Goal: Transaction & Acquisition: Obtain resource

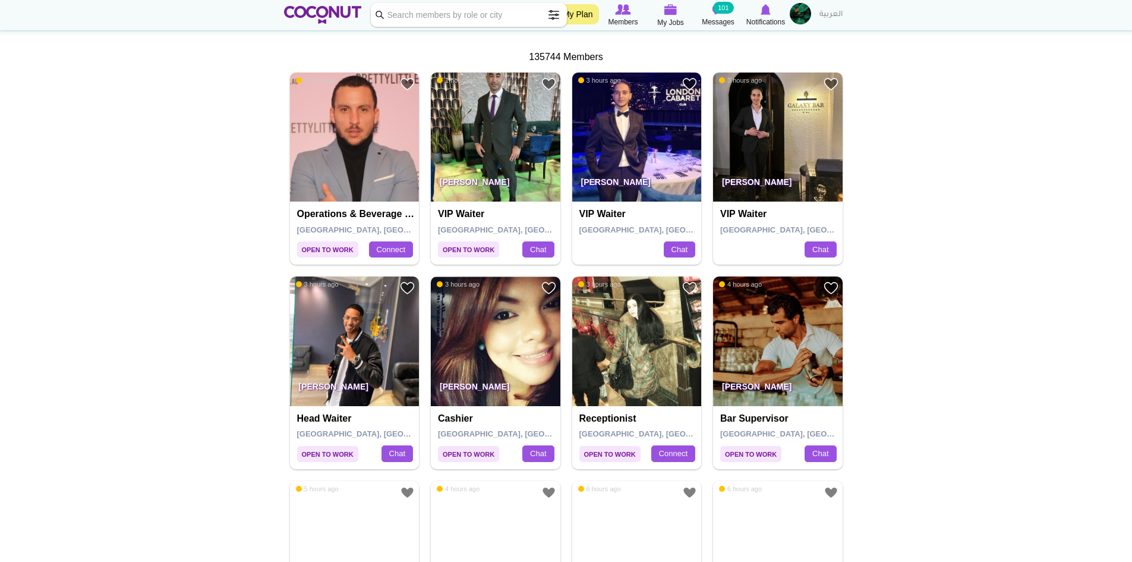
scroll to position [238, 0]
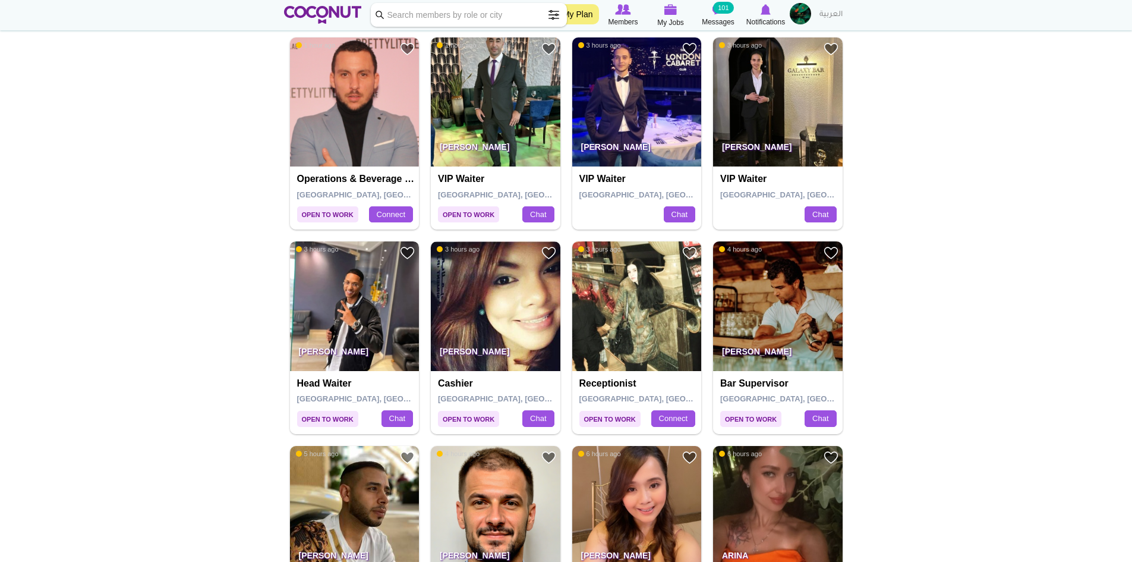
click at [383, 300] on img at bounding box center [355, 306] width 130 height 130
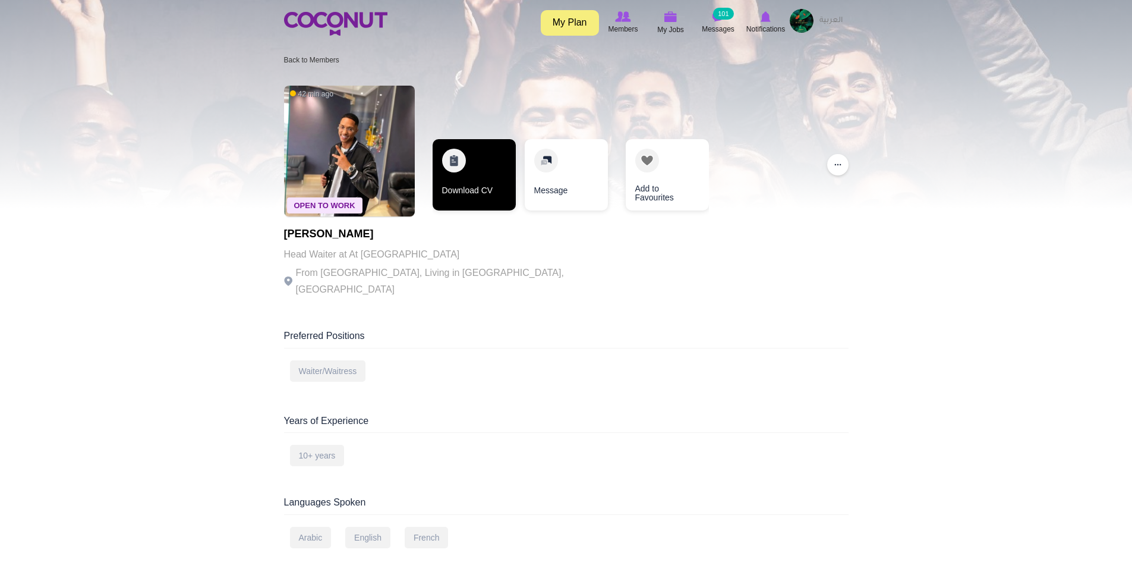
click at [487, 187] on link "Download CV" at bounding box center [474, 174] width 83 height 71
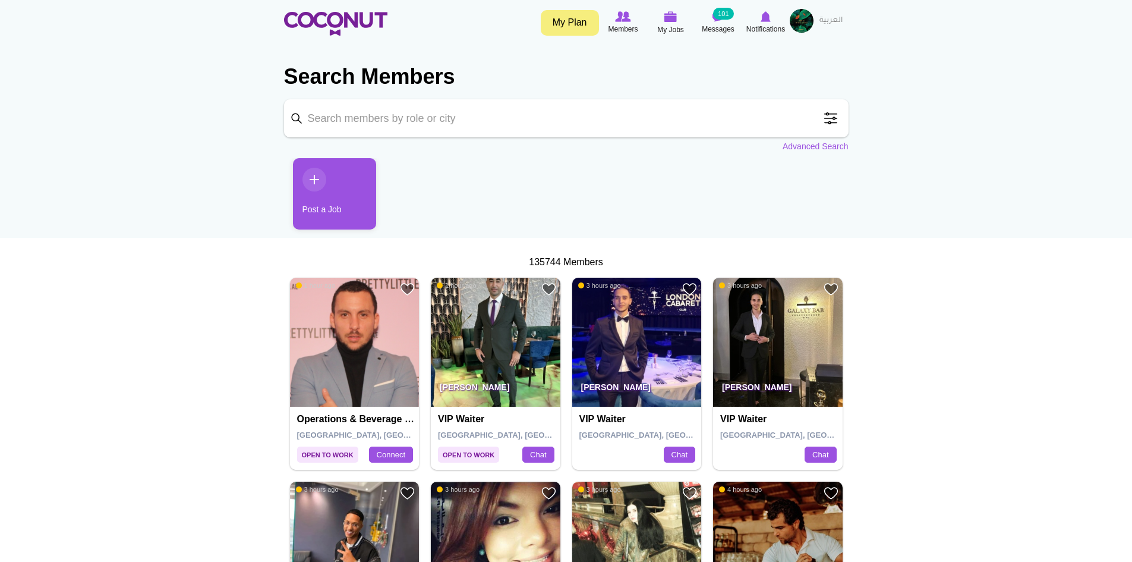
click at [441, 120] on input "Keyword" at bounding box center [566, 118] width 565 height 38
type input "waitress"
click button "Search" at bounding box center [0, 0] width 0 height 0
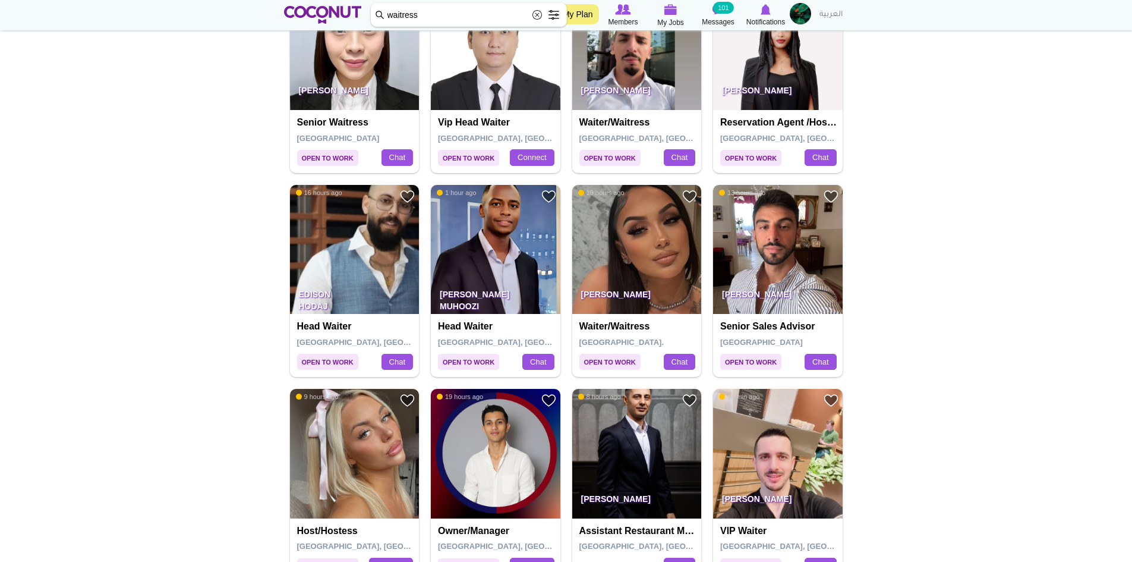
scroll to position [1189, 0]
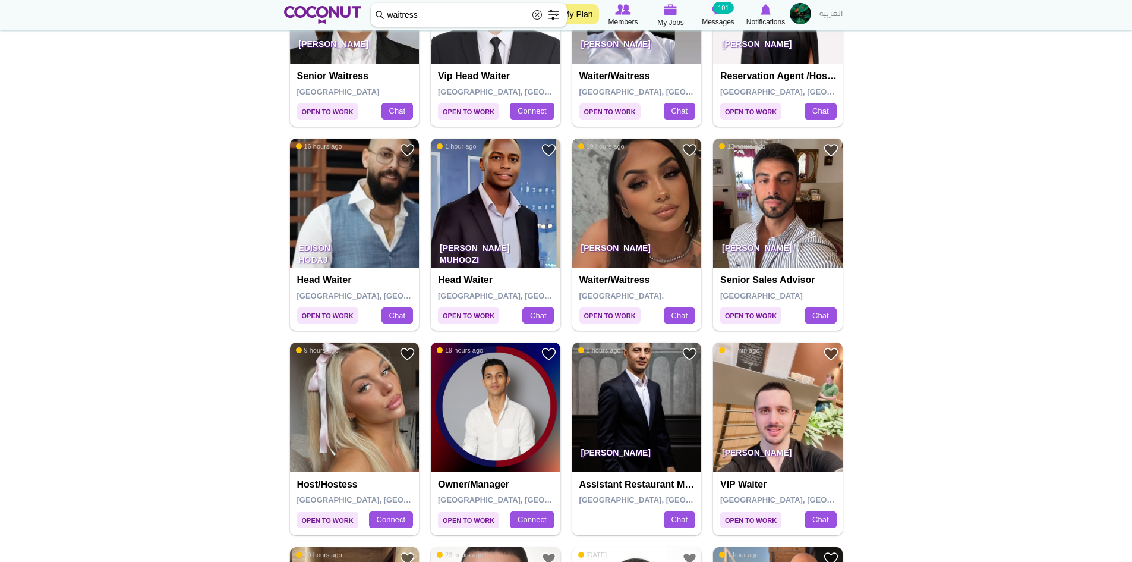
click at [657, 207] on img at bounding box center [637, 203] width 130 height 130
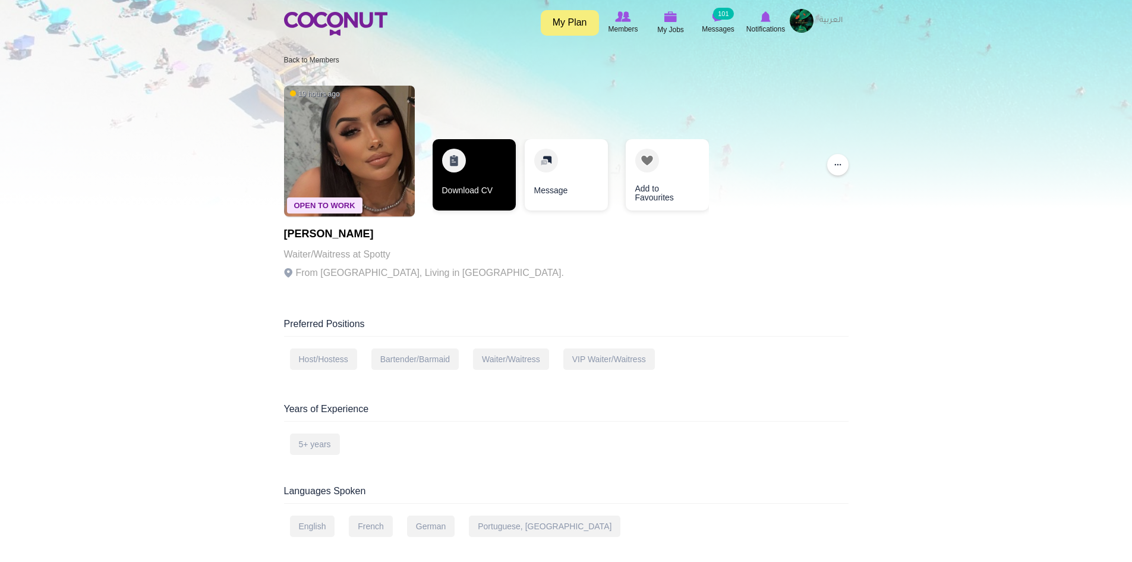
click at [458, 180] on link "Download CV" at bounding box center [474, 174] width 83 height 71
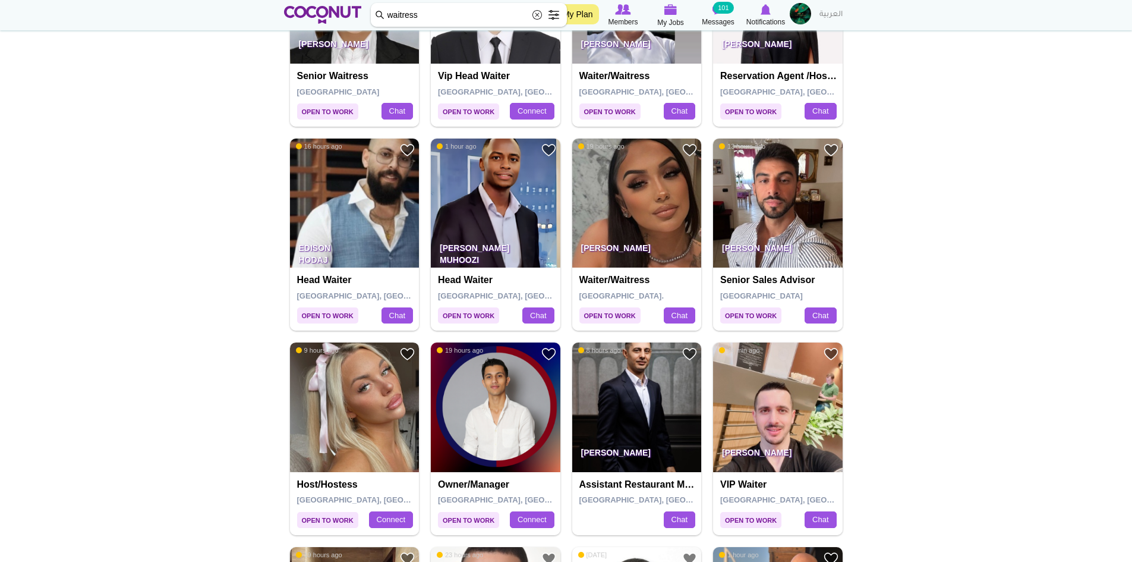
click at [377, 427] on img at bounding box center [355, 407] width 130 height 130
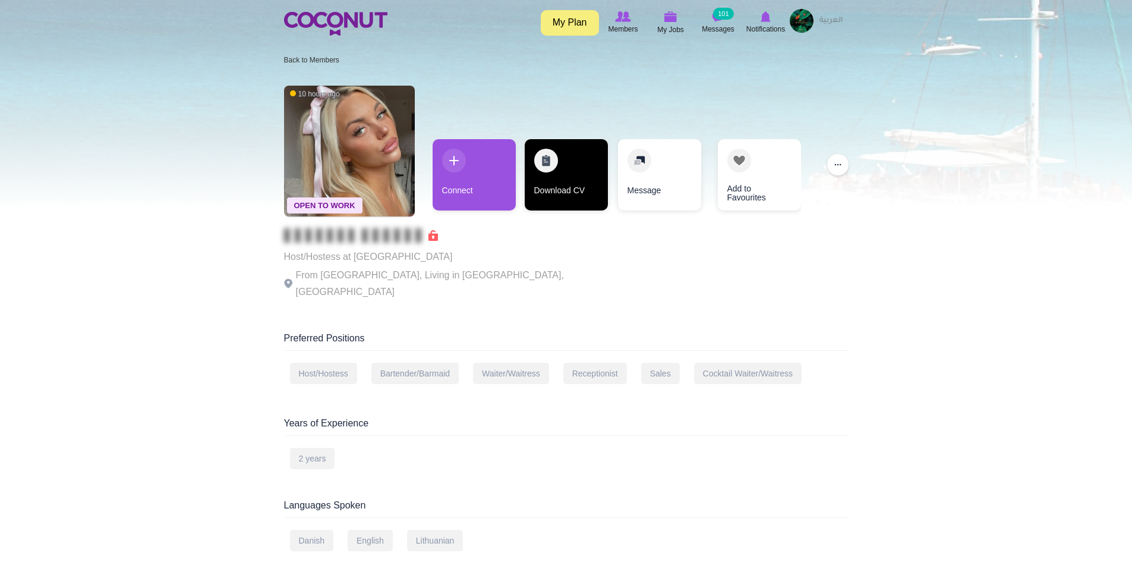
click at [578, 193] on link "Download CV" at bounding box center [566, 174] width 83 height 71
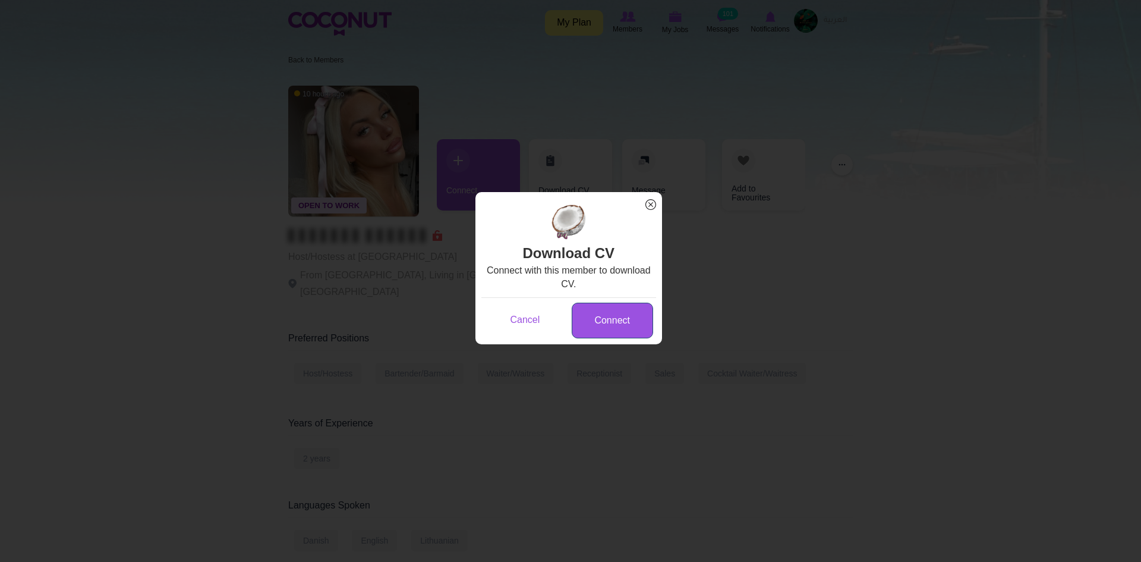
click at [597, 320] on link "Connect" at bounding box center [612, 321] width 81 height 36
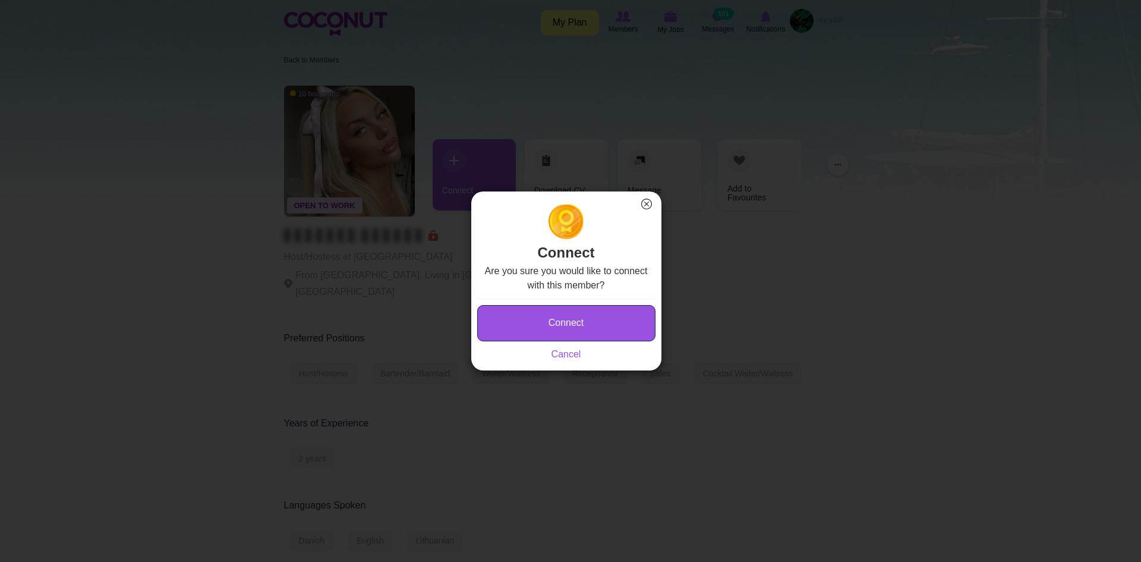
click at [597, 316] on button "Connect" at bounding box center [566, 323] width 178 height 36
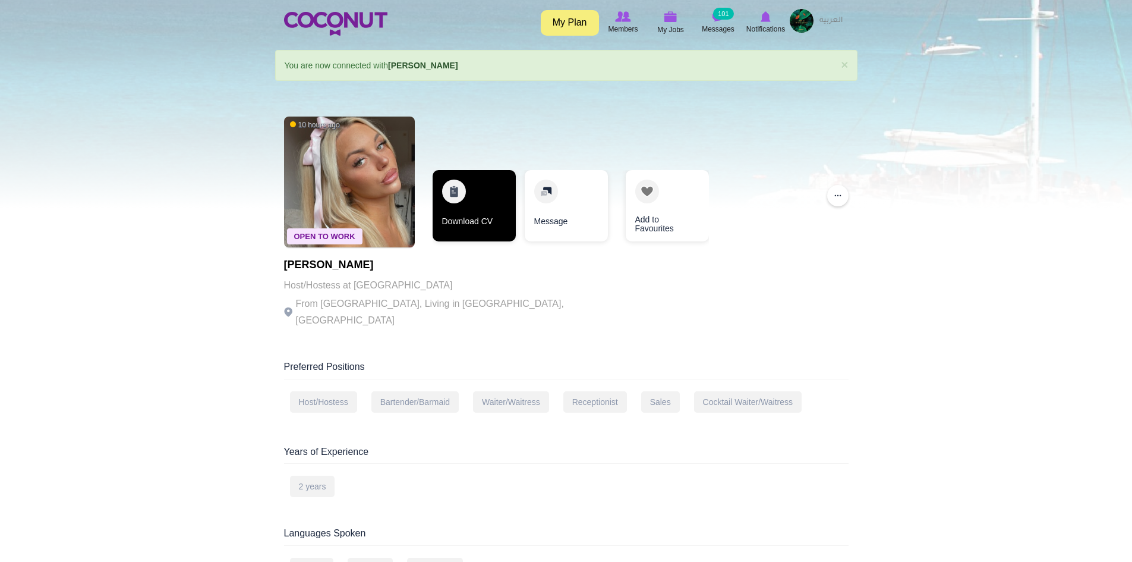
click at [470, 209] on link "Download CV" at bounding box center [474, 205] width 83 height 71
